Goal: Task Accomplishment & Management: Use online tool/utility

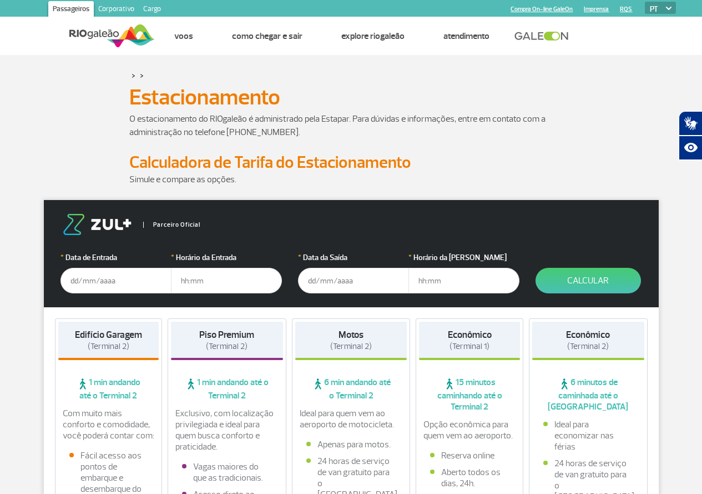
click at [92, 280] on input "text" at bounding box center [116, 281] width 111 height 26
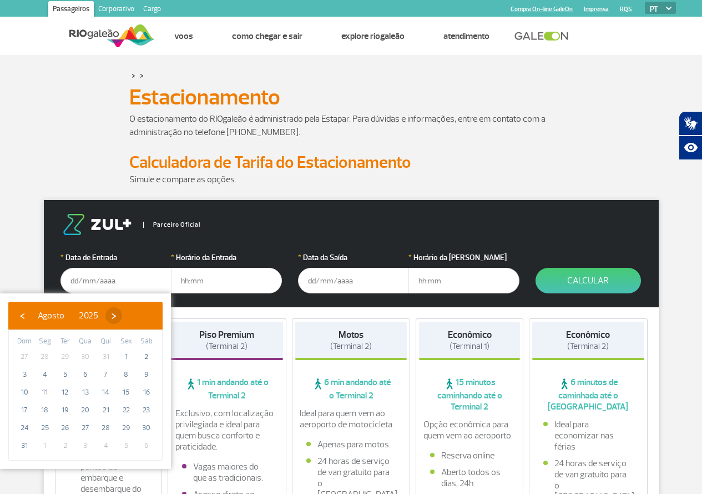
click at [122, 314] on span "›" at bounding box center [113, 315] width 17 height 17
click at [44, 374] on span "8" at bounding box center [45, 374] width 18 height 18
type input "[DATE]"
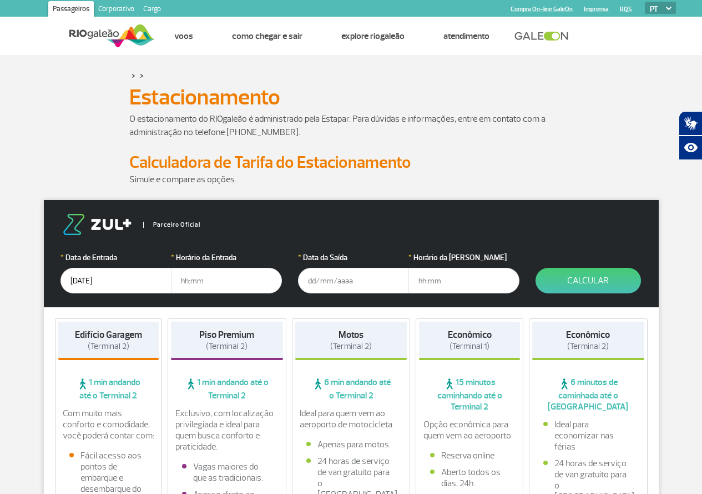
click at [191, 282] on input "text" at bounding box center [226, 281] width 111 height 26
type input "08:00"
click at [314, 278] on input "text" at bounding box center [353, 281] width 111 height 26
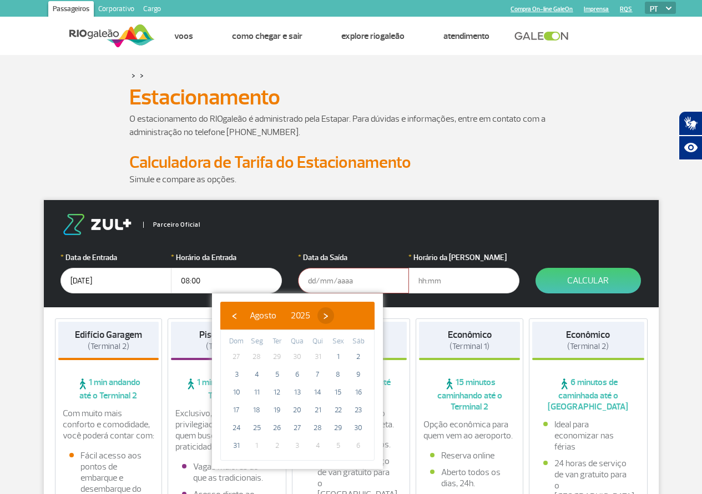
click at [334, 313] on span "›" at bounding box center [326, 315] width 17 height 17
click at [341, 373] on span "12" at bounding box center [338, 374] width 18 height 18
type input "[DATE]"
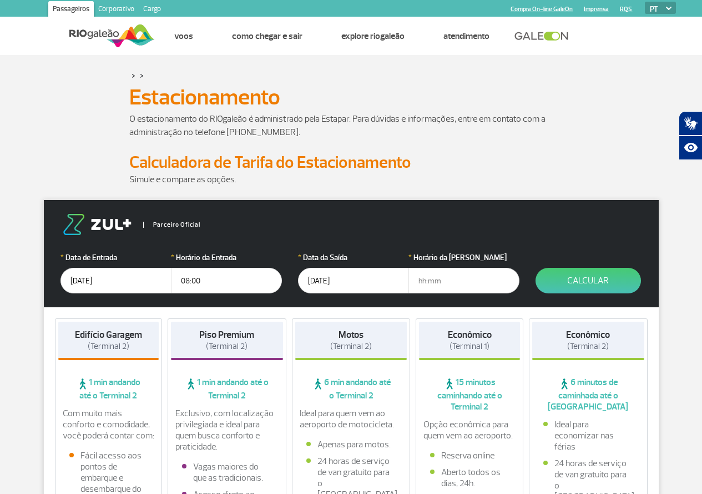
click at [433, 281] on input "text" at bounding box center [464, 281] width 111 height 26
type input "19:00"
click at [573, 276] on button "Calcular" at bounding box center [588, 281] width 105 height 26
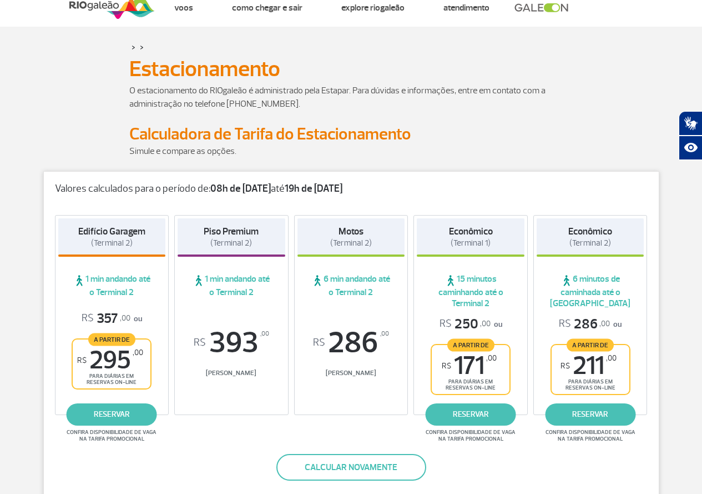
scroll to position [56, 0]
